Goal: Find specific page/section: Find specific page/section

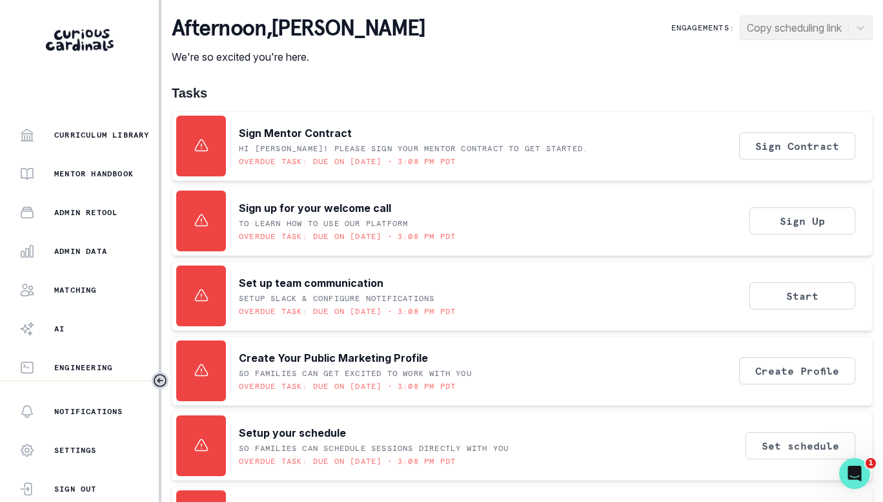
click at [81, 247] on p "Admin Data" at bounding box center [80, 251] width 53 height 10
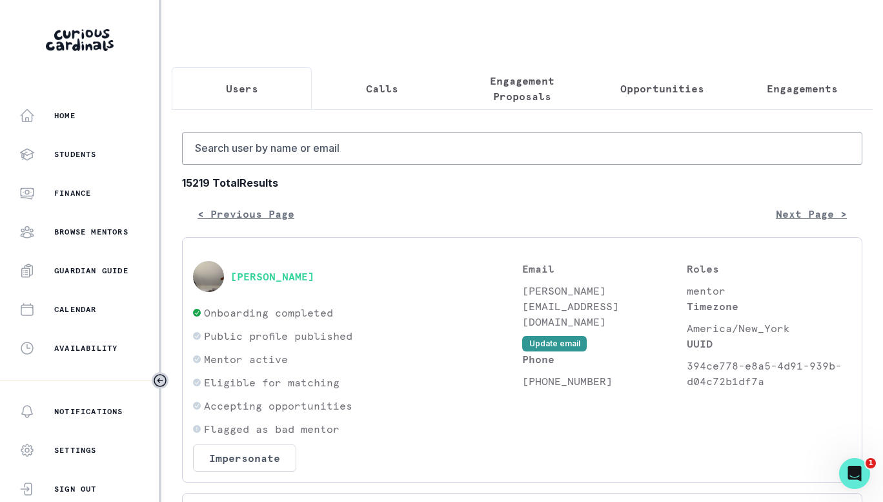
click at [770, 99] on button "Engagements" at bounding box center [803, 88] width 140 height 43
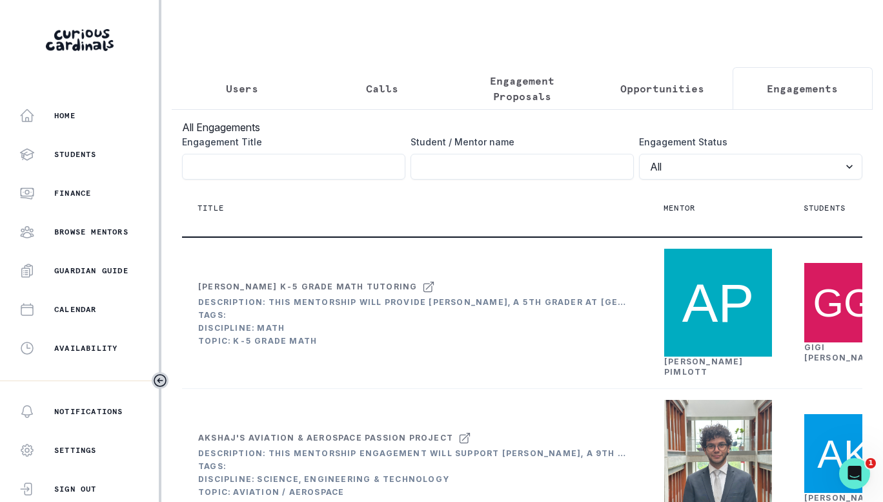
click at [538, 176] on input "Engagement Title" at bounding box center [522, 167] width 223 height 26
type input "[PERSON_NAME]"
click button "submit" at bounding box center [0, 0] width 0 height 0
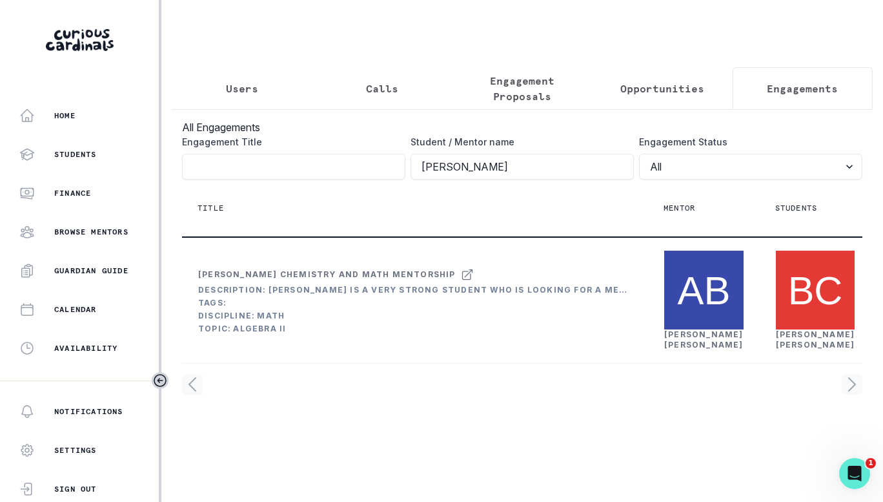
click at [677, 349] on link "[PERSON_NAME]" at bounding box center [703, 339] width 79 height 20
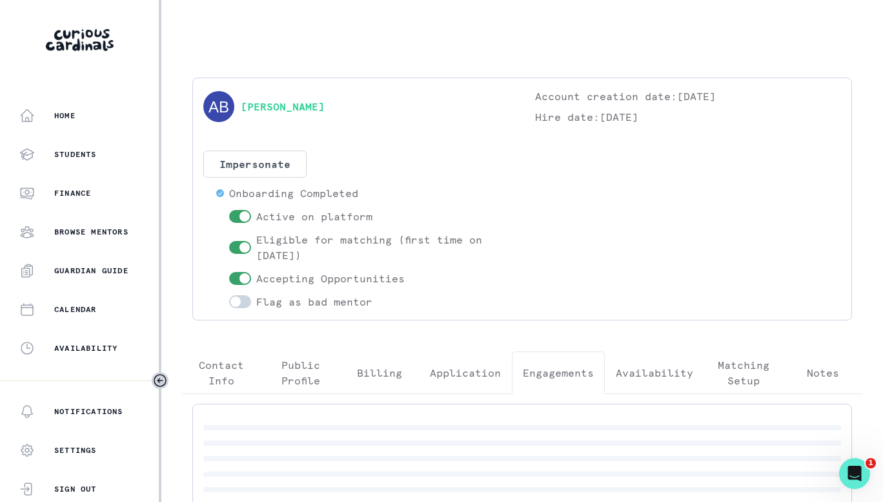
click at [567, 372] on p "Engagements" at bounding box center [558, 372] width 71 height 15
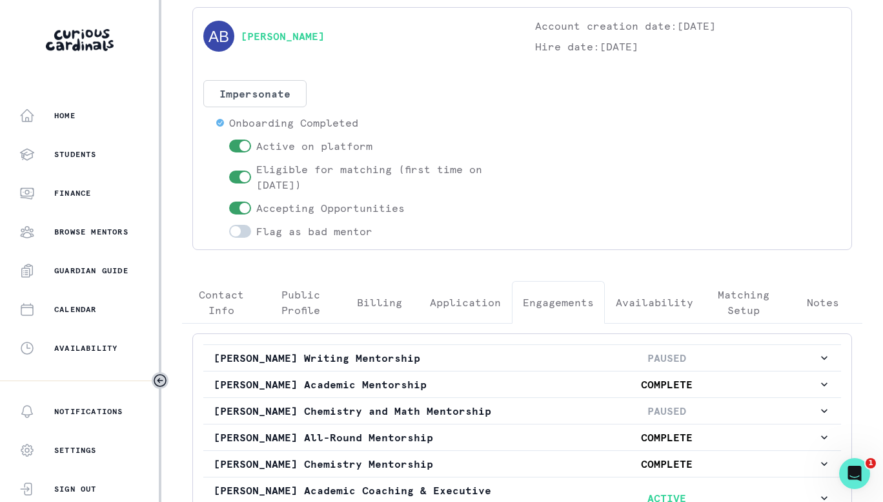
scroll to position [194, 0]
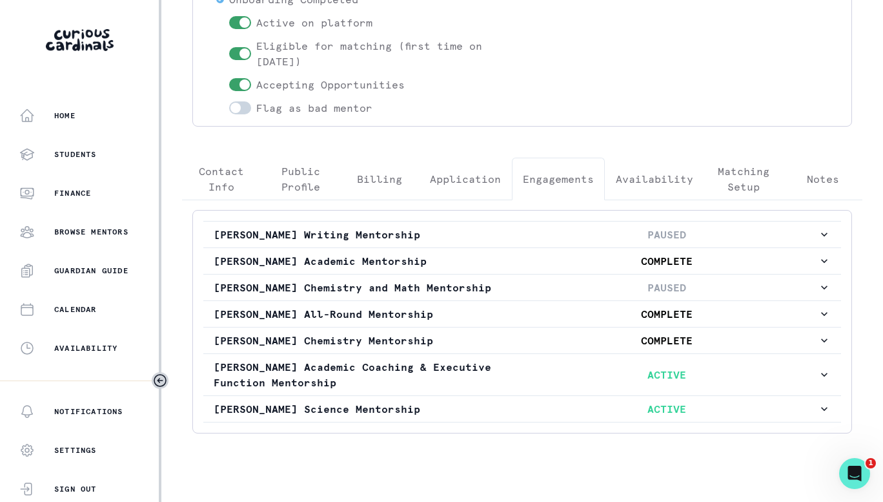
click at [593, 289] on p "PAUSED" at bounding box center [667, 286] width 302 height 15
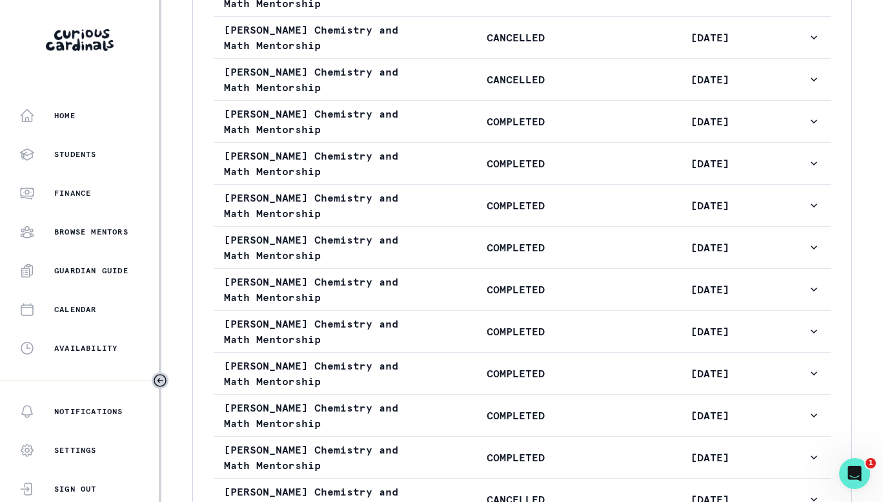
scroll to position [775, 0]
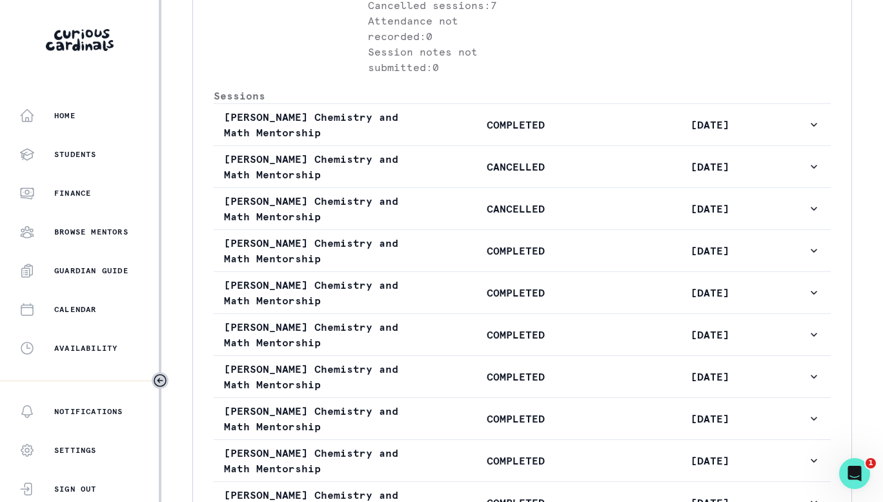
click at [584, 132] on p "COMPLETED" at bounding box center [515, 124] width 194 height 15
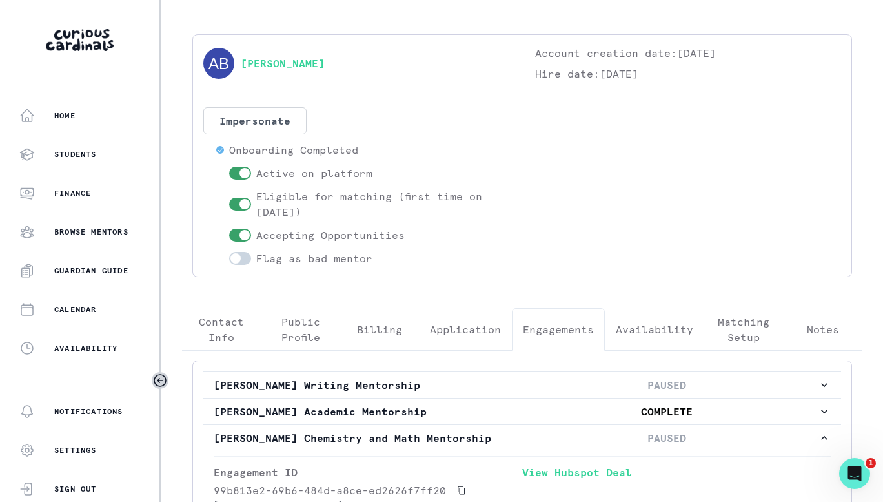
scroll to position [0, 0]
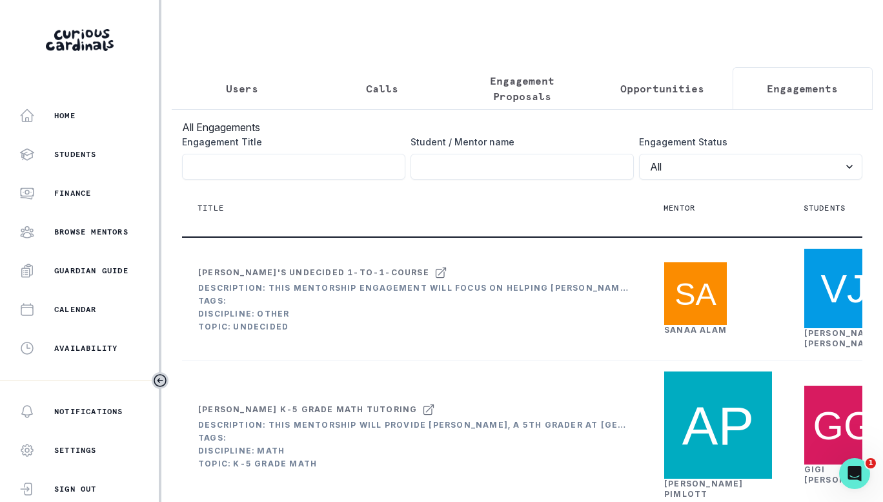
click at [553, 175] on input "Engagement Title" at bounding box center [522, 167] width 223 height 26
click button "submit" at bounding box center [0, 0] width 0 height 0
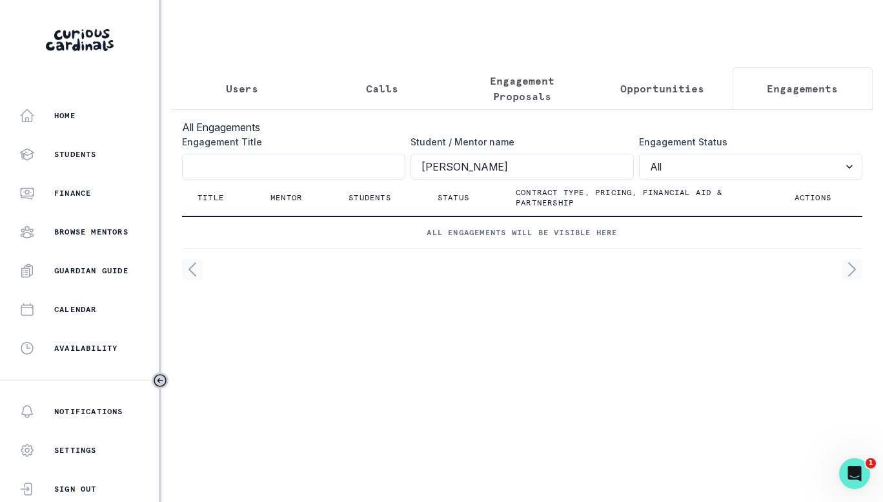
click button "submit" at bounding box center [0, 0] width 0 height 0
type input "[PERSON_NAME]"
click button "submit" at bounding box center [0, 0] width 0 height 0
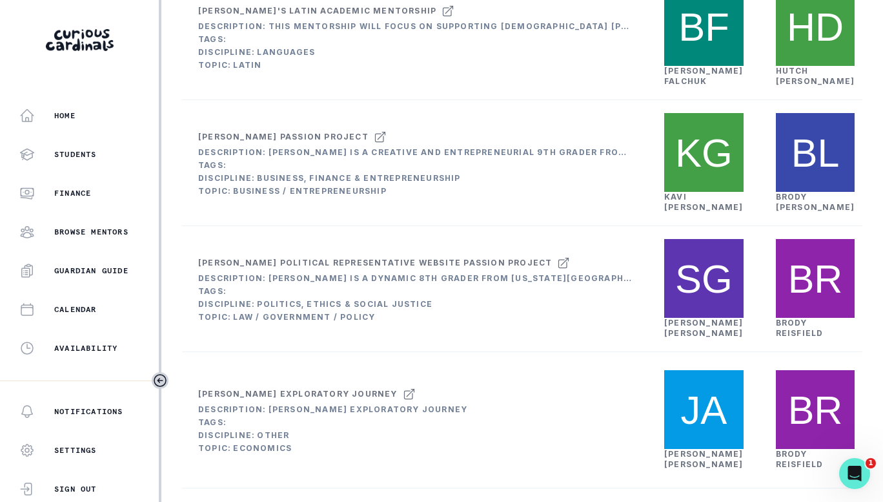
scroll to position [323, 0]
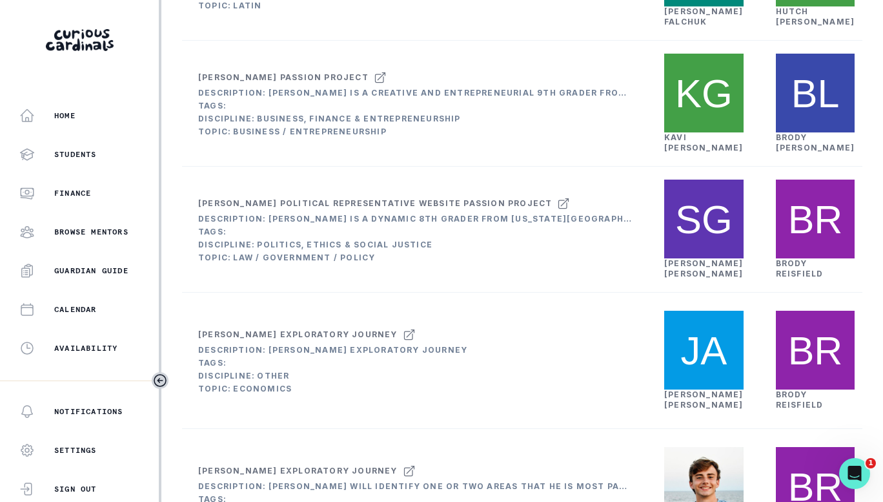
click at [674, 152] on link "[PERSON_NAME]" at bounding box center [703, 142] width 79 height 20
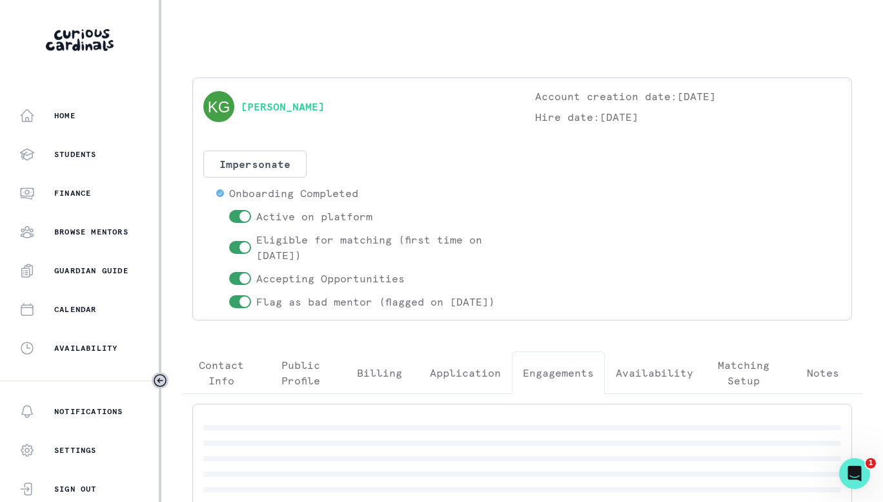
click at [573, 380] on p "Engagements" at bounding box center [558, 372] width 71 height 15
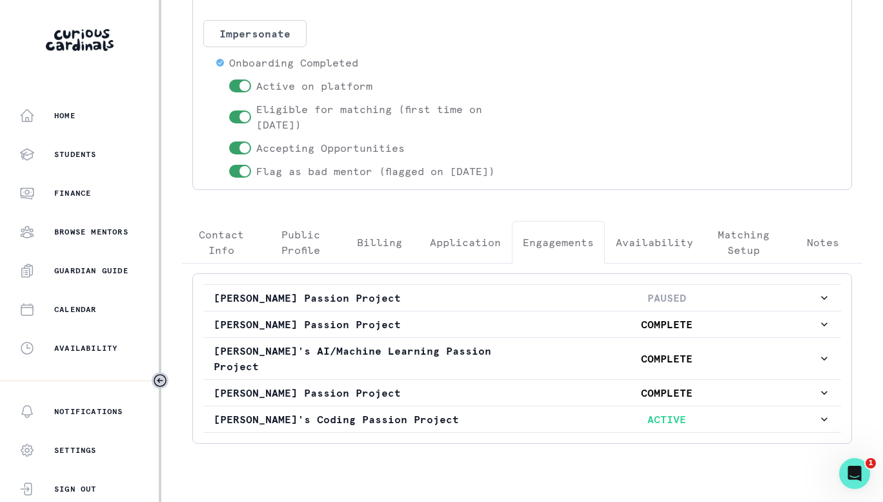
scroll to position [160, 0]
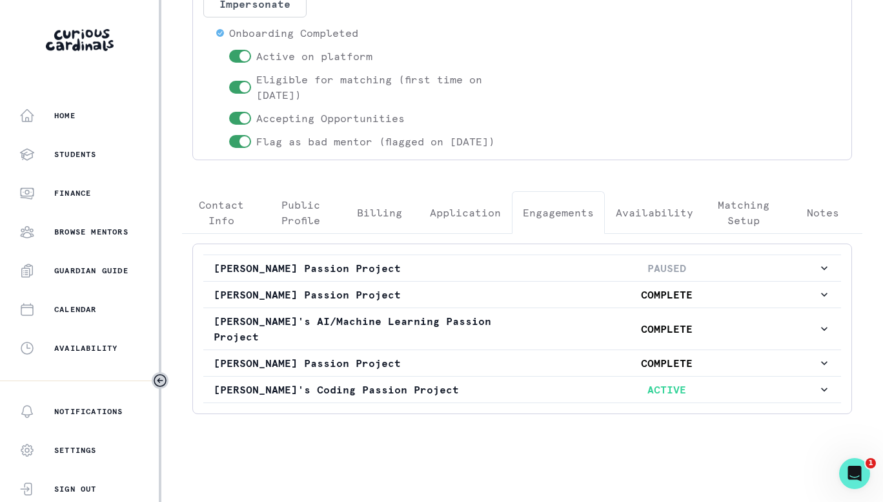
click at [561, 276] on p "PAUSED" at bounding box center [667, 267] width 302 height 15
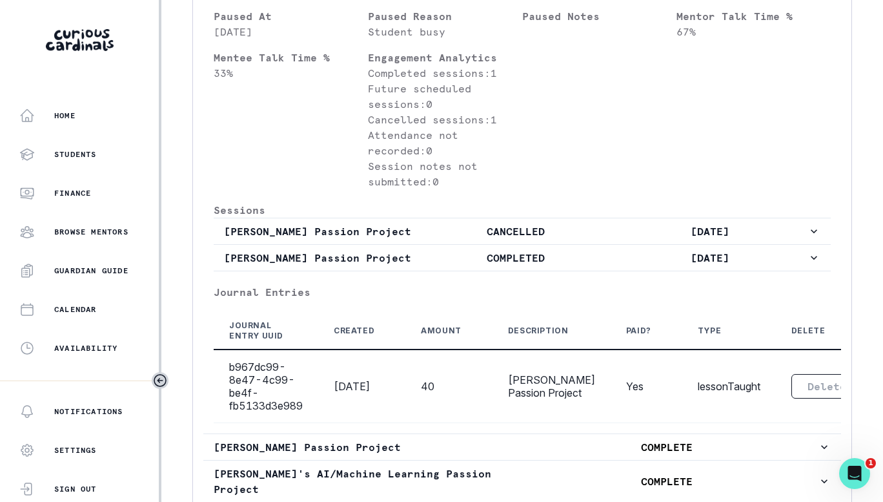
scroll to position [612, 0]
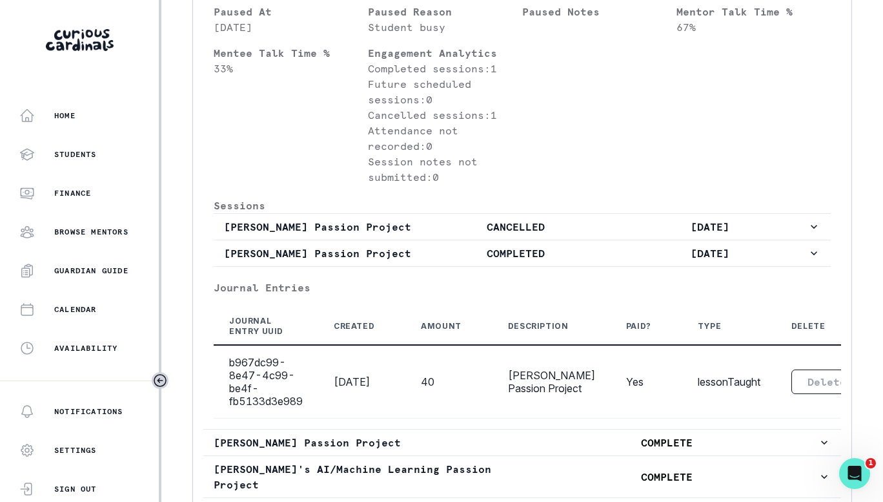
click at [543, 261] on p "COMPLETED" at bounding box center [515, 252] width 194 height 15
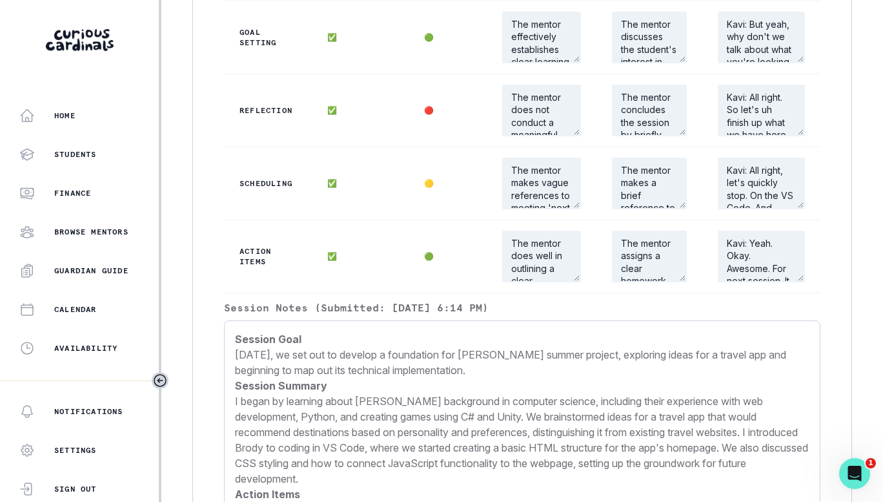
scroll to position [1451, 0]
